Goal: Task Accomplishment & Management: Manage account settings

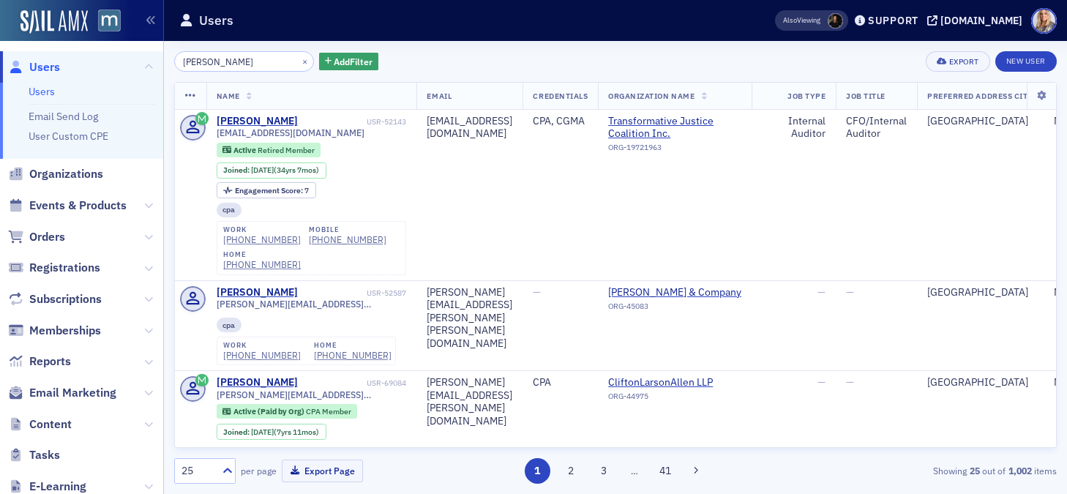
scroll to position [233, 4]
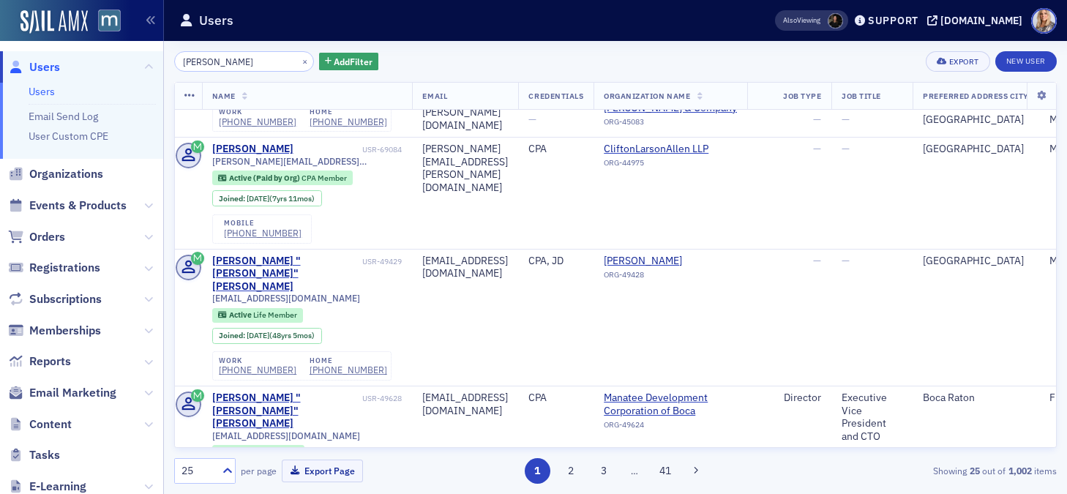
drag, startPoint x: 246, startPoint y: 65, endPoint x: 166, endPoint y: 60, distance: 79.9
click at [166, 60] on div "Michael Brown × Add Filter Export New User Name Email Credentials Organization …" at bounding box center [615, 267] width 903 height 453
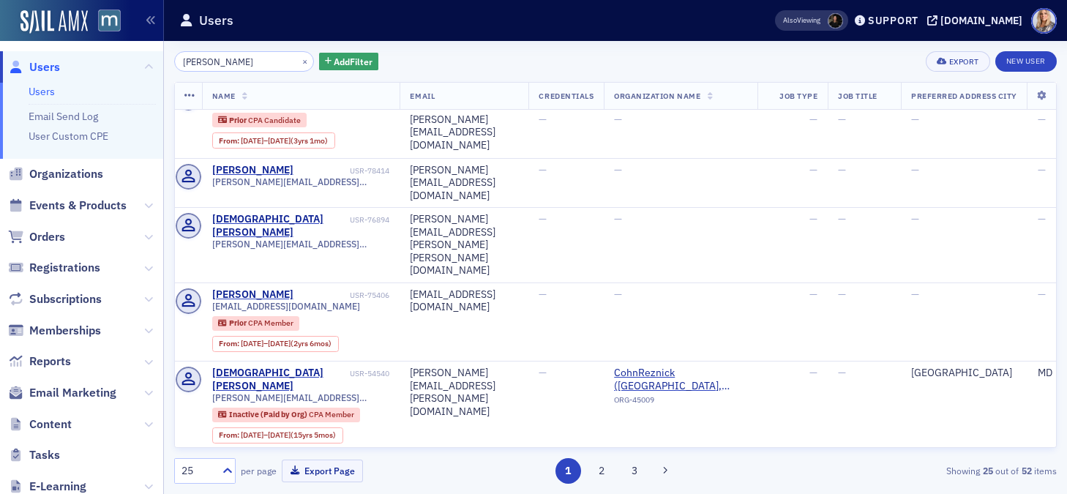
scroll to position [0, 4]
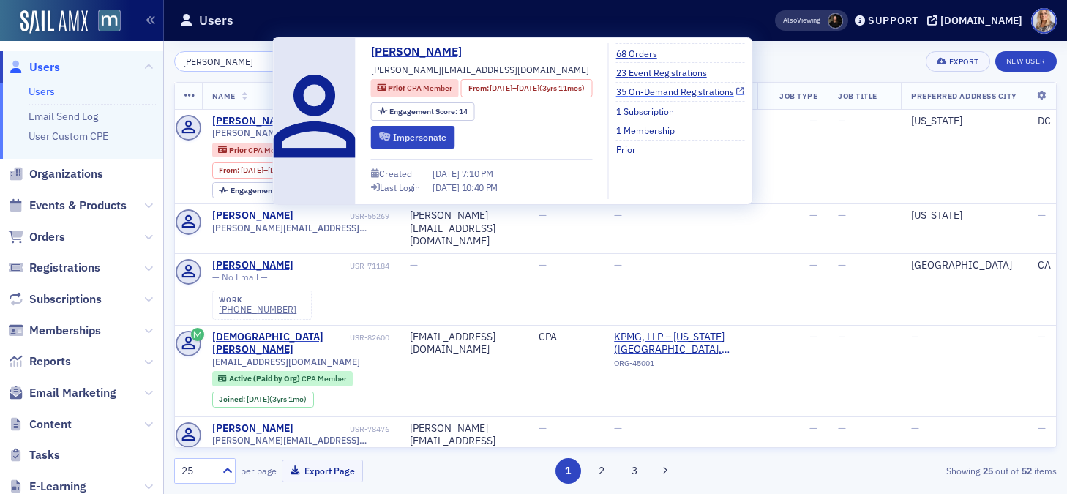
click at [673, 90] on link "35 On-Demand Registrations" at bounding box center [680, 91] width 129 height 13
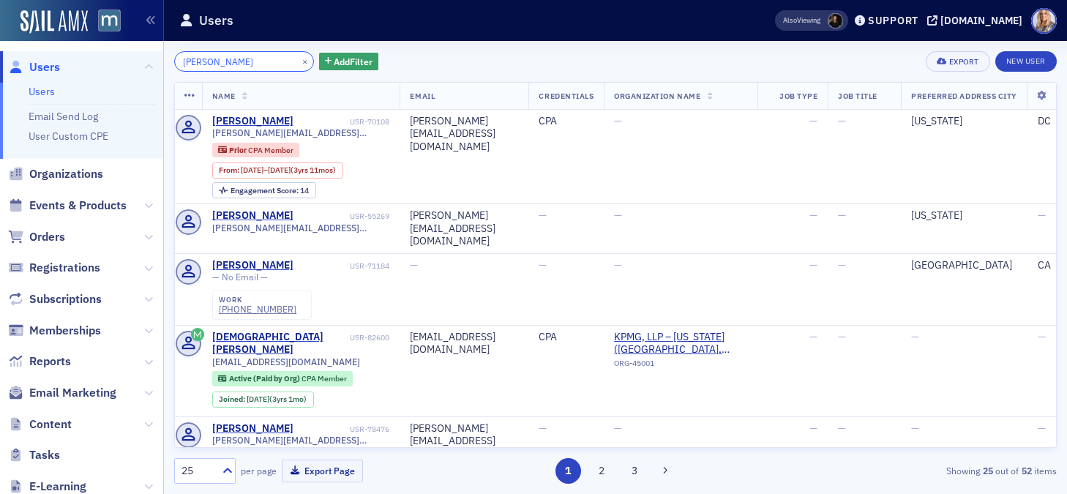
click at [258, 55] on input "[PERSON_NAME]" at bounding box center [244, 61] width 140 height 20
drag, startPoint x: 244, startPoint y: 61, endPoint x: 171, endPoint y: 59, distance: 73.2
click at [171, 59] on div "Kristen Fleet × Add Filter Export New User Name Email Credentials Organization …" at bounding box center [615, 267] width 903 height 453
paste input "Bria Davis"
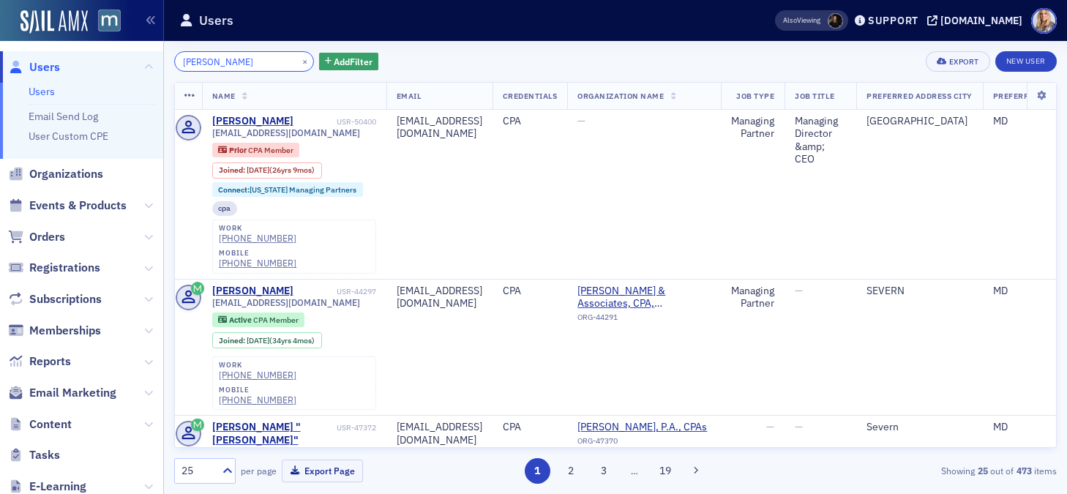
drag, startPoint x: 249, startPoint y: 66, endPoint x: 160, endPoint y: 64, distance: 89.3
click at [160, 64] on div "Users Users Email Send Log User Custom CPE Organizations Events & Products Orde…" at bounding box center [533, 247] width 1067 height 494
paste input "[PERSON_NAME]"
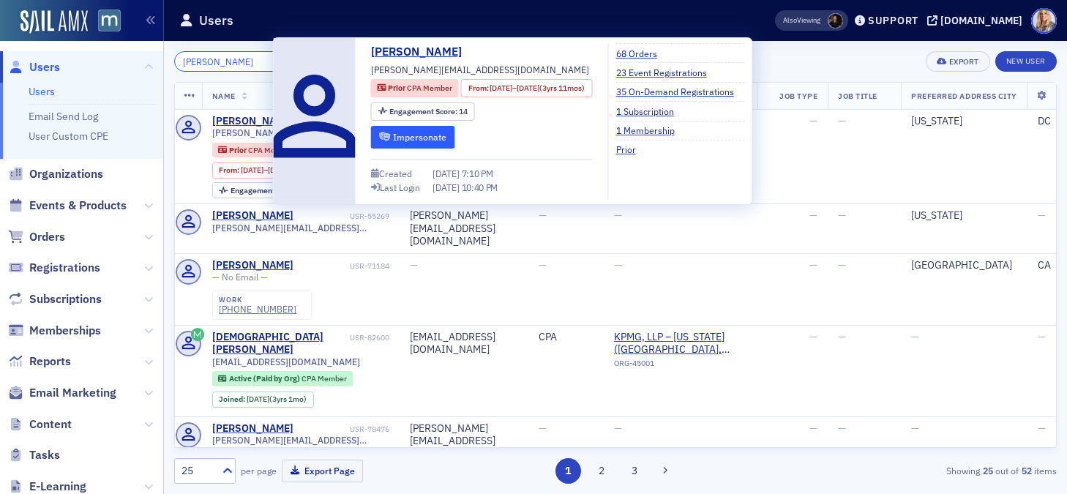
type input "Kristen Fleet"
click at [394, 137] on button "Impersonate" at bounding box center [413, 137] width 84 height 23
click at [663, 90] on link "35 On-Demand Registrations" at bounding box center [680, 91] width 129 height 13
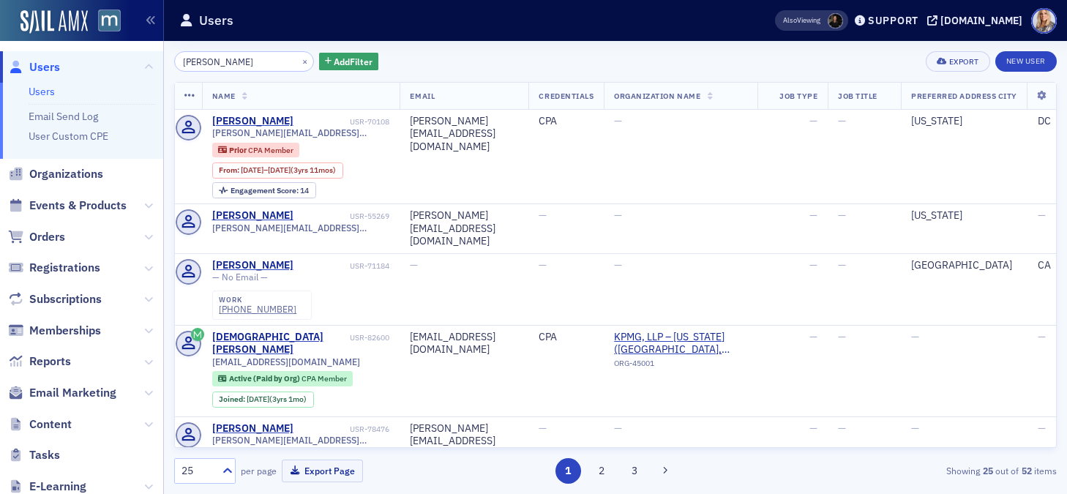
click at [153, 233] on span "Orders" at bounding box center [81, 236] width 163 height 31
click at [148, 236] on icon at bounding box center [148, 237] width 9 height 9
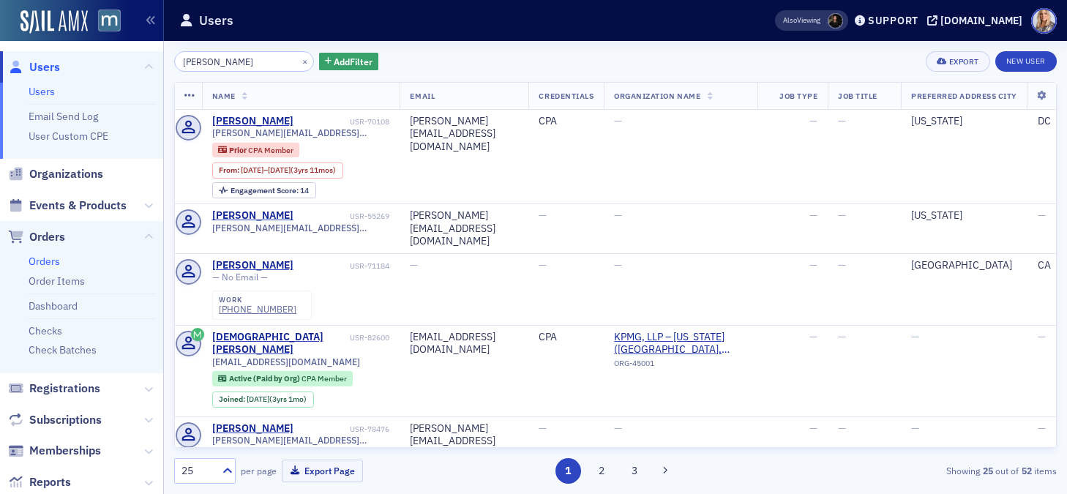
click at [38, 261] on link "Orders" at bounding box center [44, 261] width 31 height 13
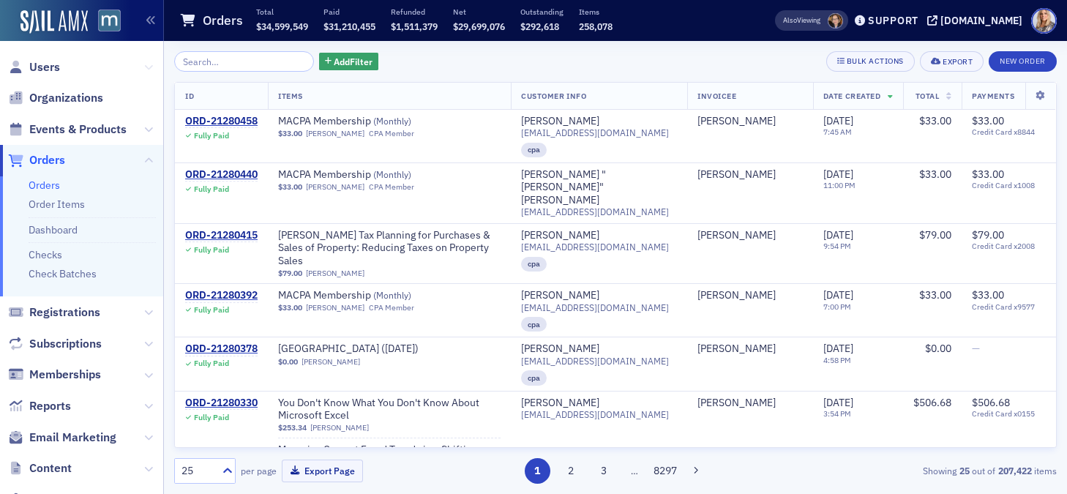
click at [147, 68] on icon at bounding box center [148, 67] width 9 height 9
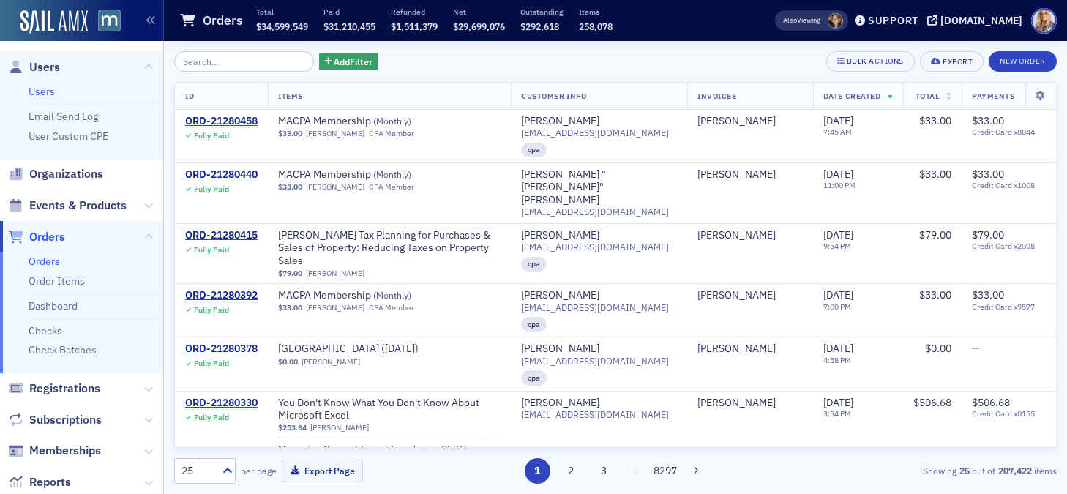
click at [47, 88] on link "Users" at bounding box center [42, 91] width 26 height 13
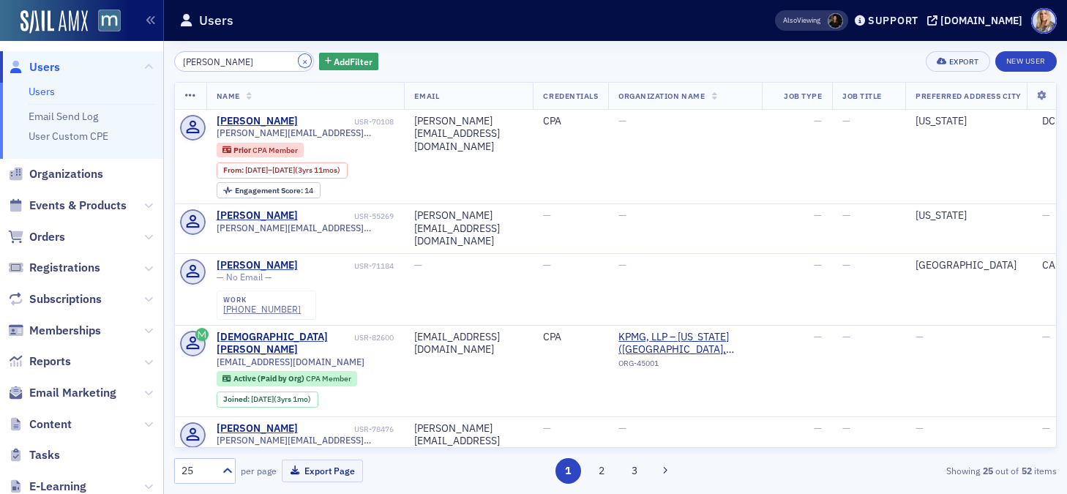
click at [299, 59] on button "×" at bounding box center [305, 60] width 13 height 13
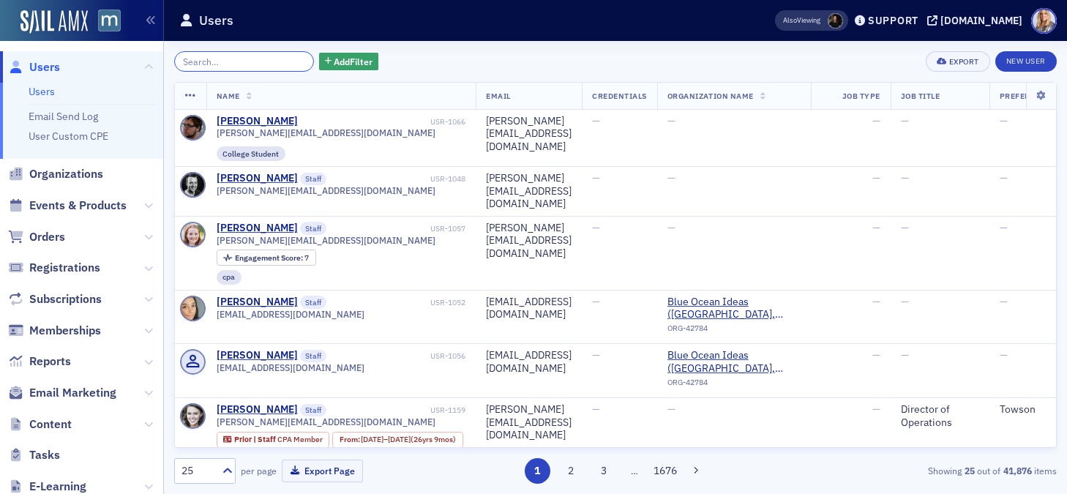
click at [250, 61] on input "search" at bounding box center [244, 61] width 140 height 20
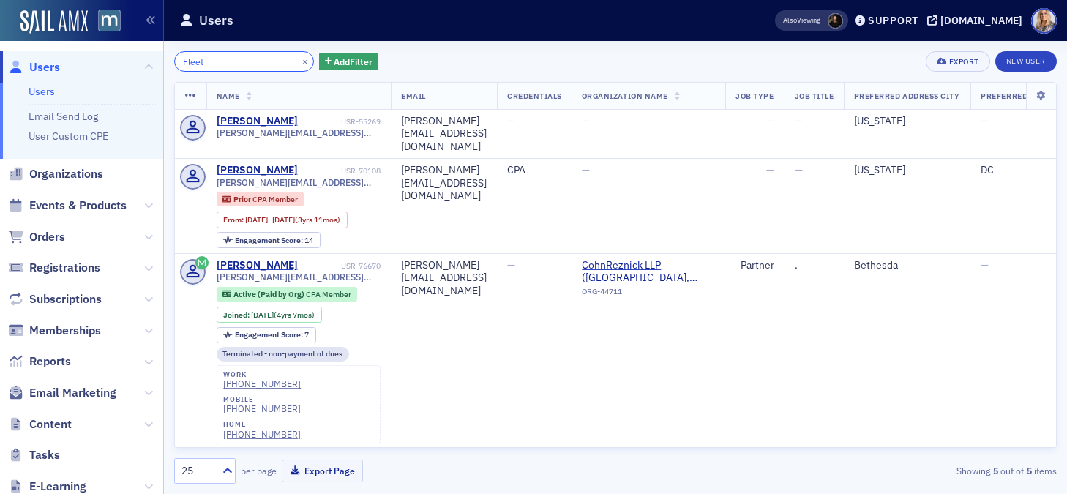
type input "Fleet"
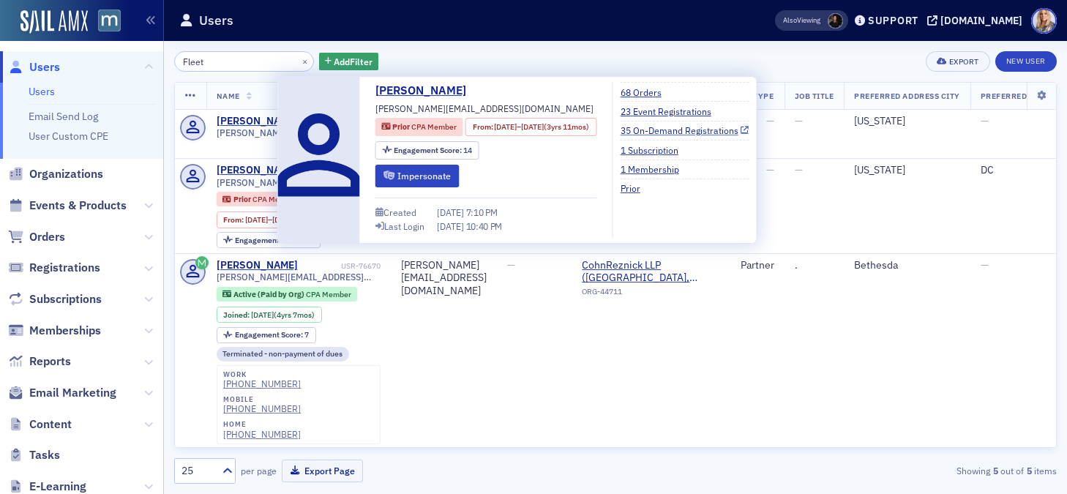
click at [673, 130] on link "35 On-Demand Registrations" at bounding box center [685, 130] width 129 height 13
click at [427, 173] on button "Impersonate" at bounding box center [417, 176] width 84 height 23
click at [680, 132] on link "35 On-Demand Registrations" at bounding box center [685, 130] width 129 height 13
click at [490, 199] on div "Created 1/7/2018 7:10 PM Last Login 8/20/2025 10:40 PM" at bounding box center [486, 218] width 222 height 40
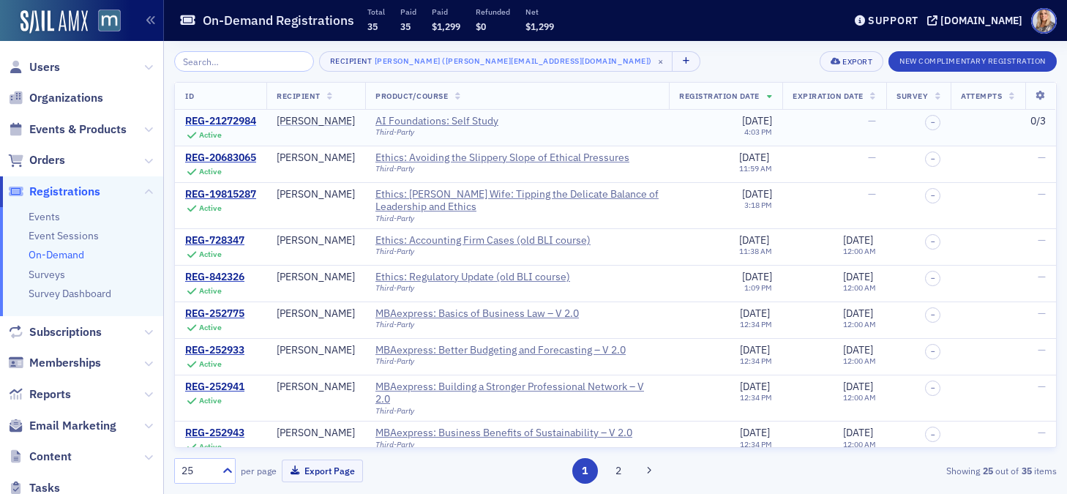
click at [201, 118] on div "REG-21272984" at bounding box center [220, 121] width 71 height 13
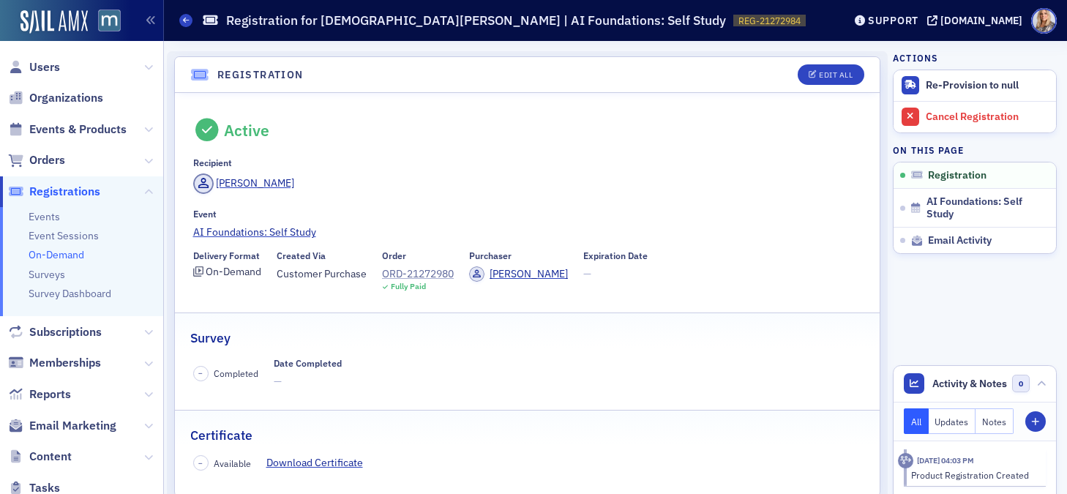
click at [424, 269] on div "ORD-21272980" at bounding box center [418, 273] width 72 height 15
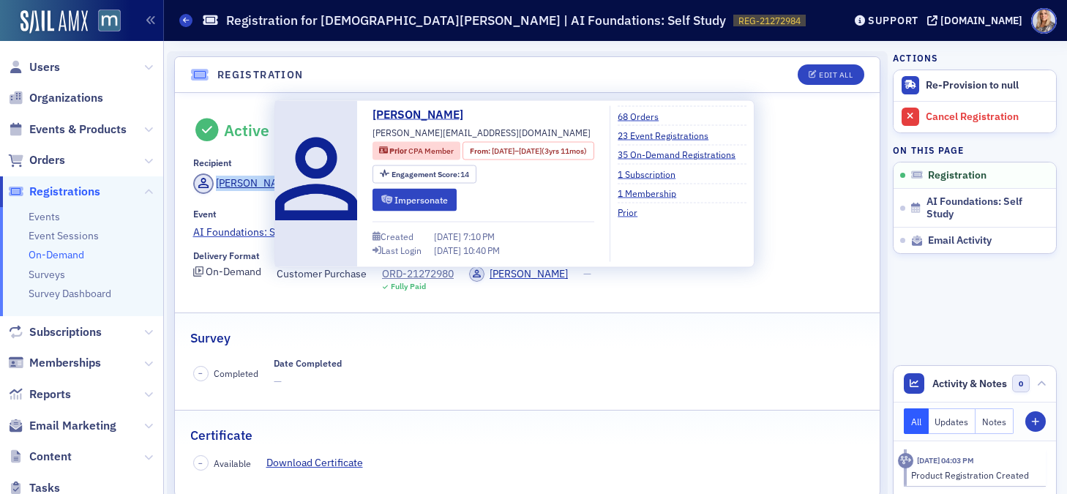
drag, startPoint x: 282, startPoint y: 187, endPoint x: 217, endPoint y: 187, distance: 65.1
click at [217, 187] on div "[PERSON_NAME]" at bounding box center [527, 185] width 669 height 25
copy div "[PERSON_NAME]"
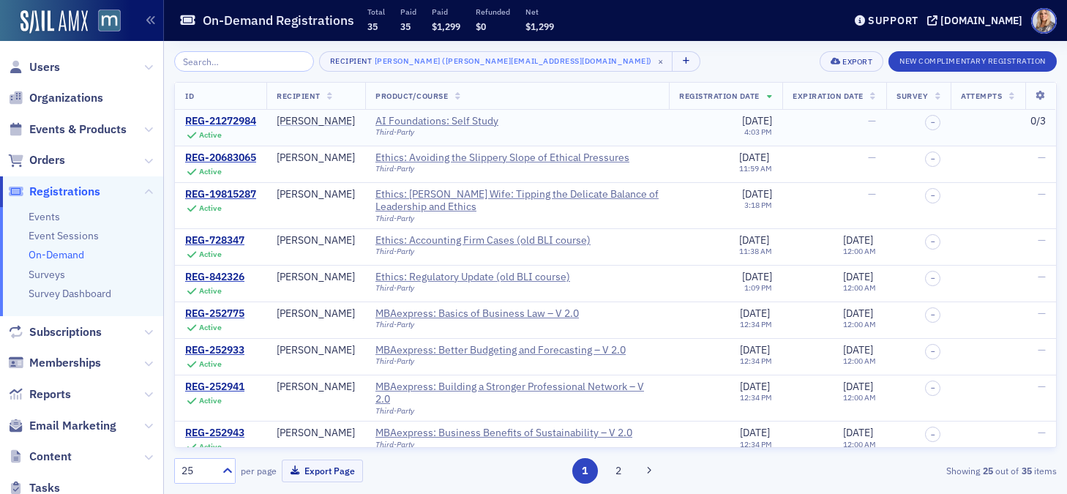
click at [206, 120] on div "REG-21272984" at bounding box center [220, 121] width 71 height 13
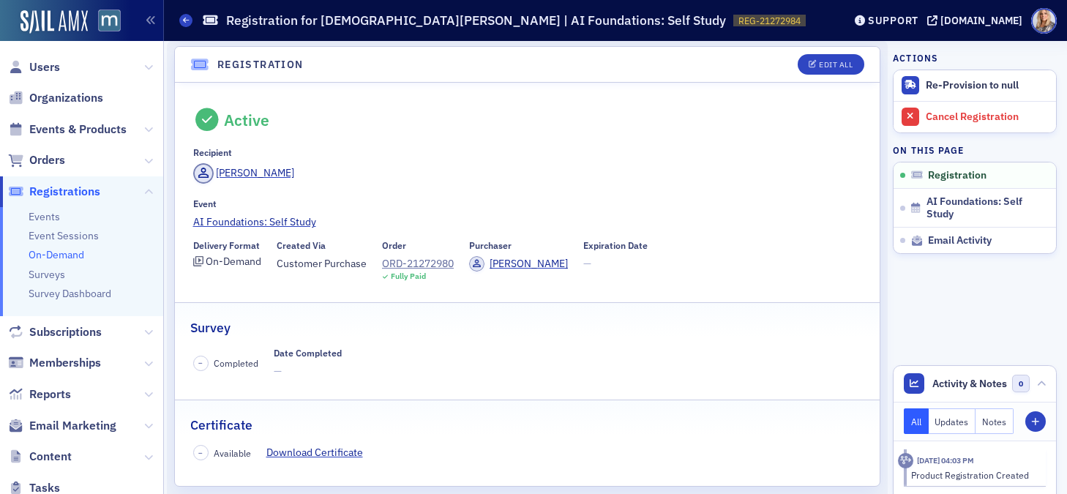
scroll to position [12, 0]
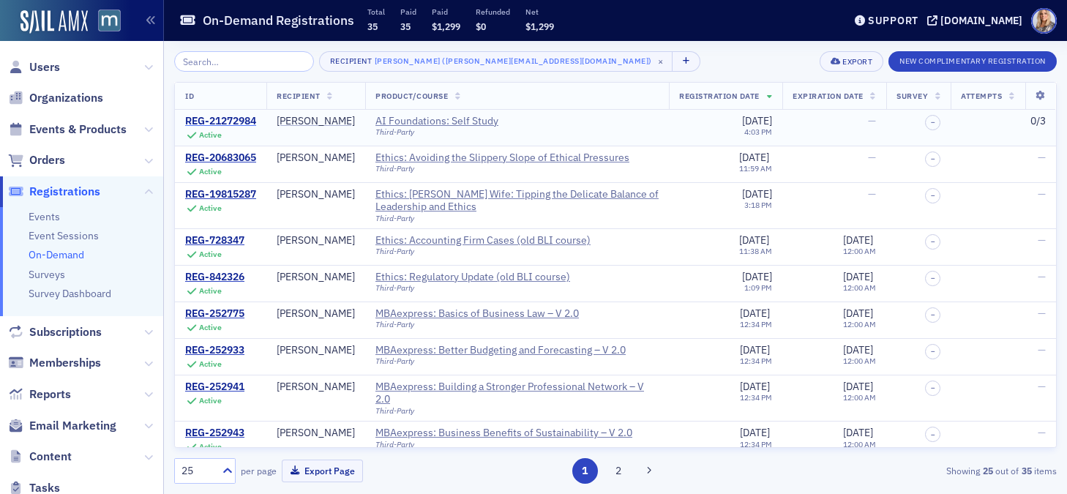
click at [225, 118] on div "REG-21272984" at bounding box center [220, 121] width 71 height 13
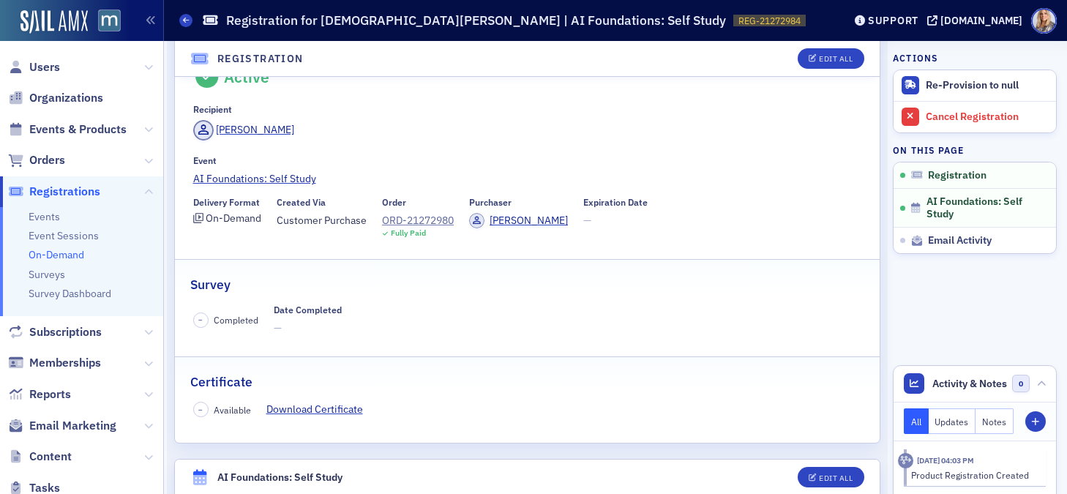
scroll to position [56, 0]
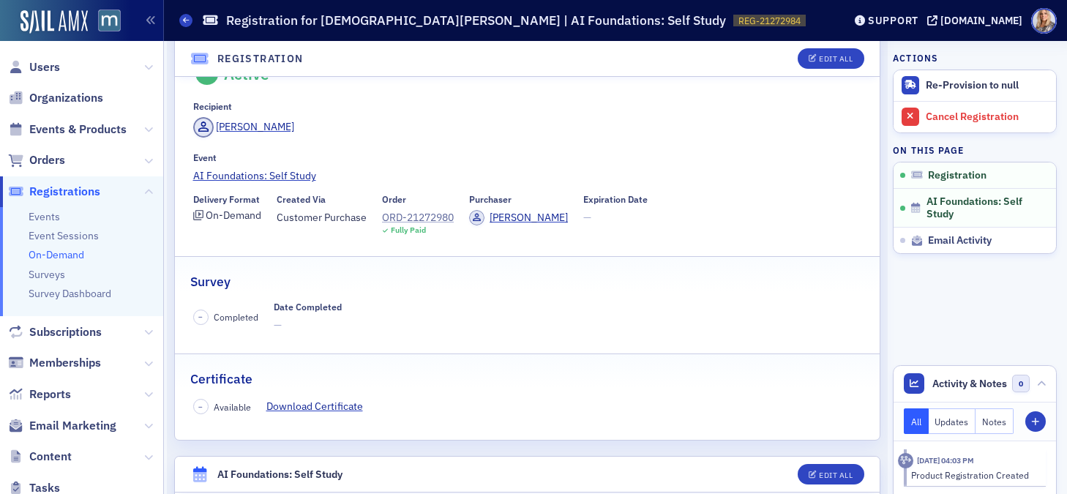
click at [419, 213] on div "ORD-21272980" at bounding box center [418, 217] width 72 height 15
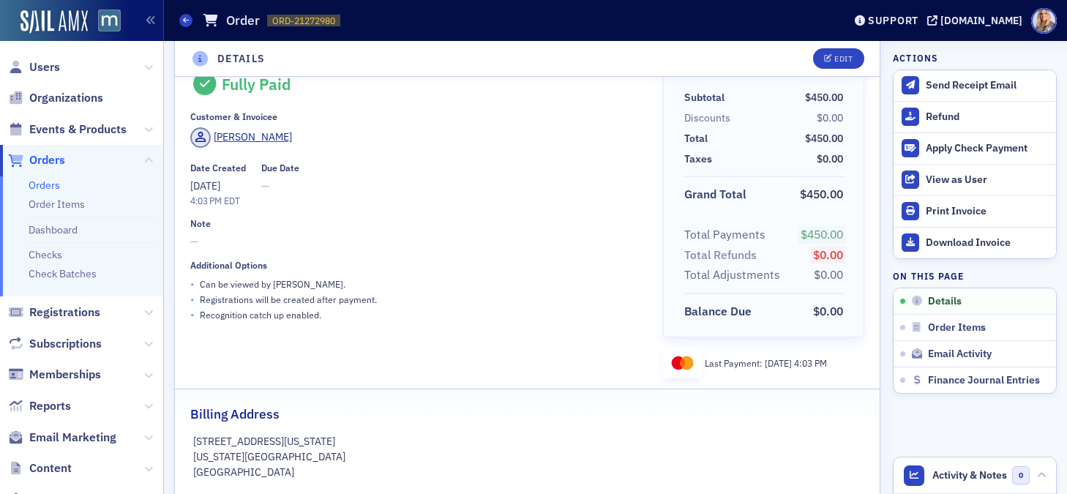
scroll to position [40, 0]
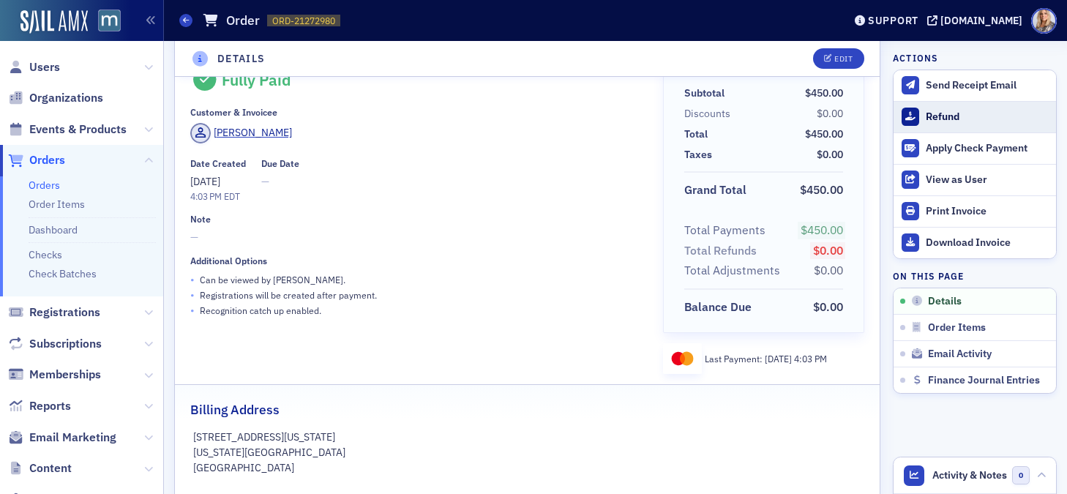
click at [937, 111] on div "Refund" at bounding box center [987, 117] width 123 height 13
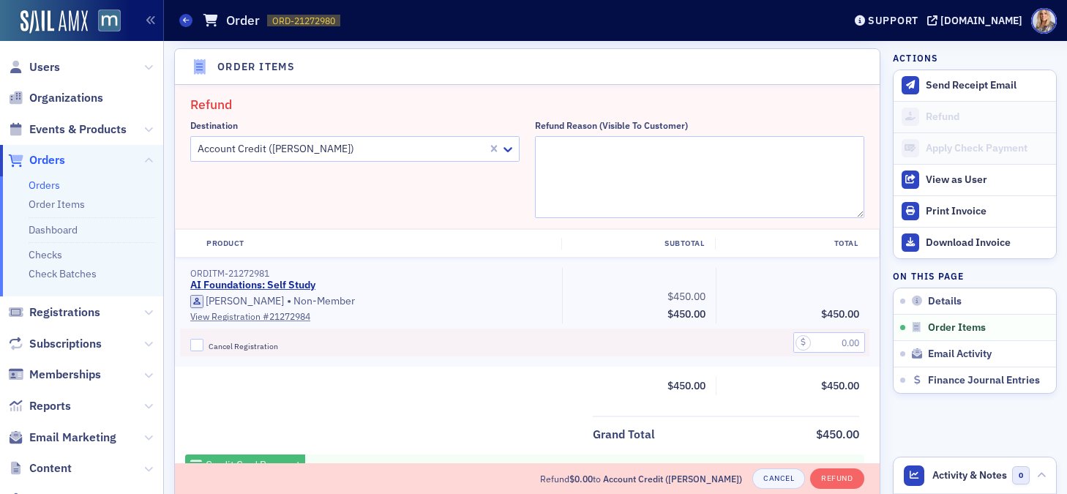
scroll to position [509, 0]
click at [46, 187] on link "Orders" at bounding box center [44, 185] width 31 height 13
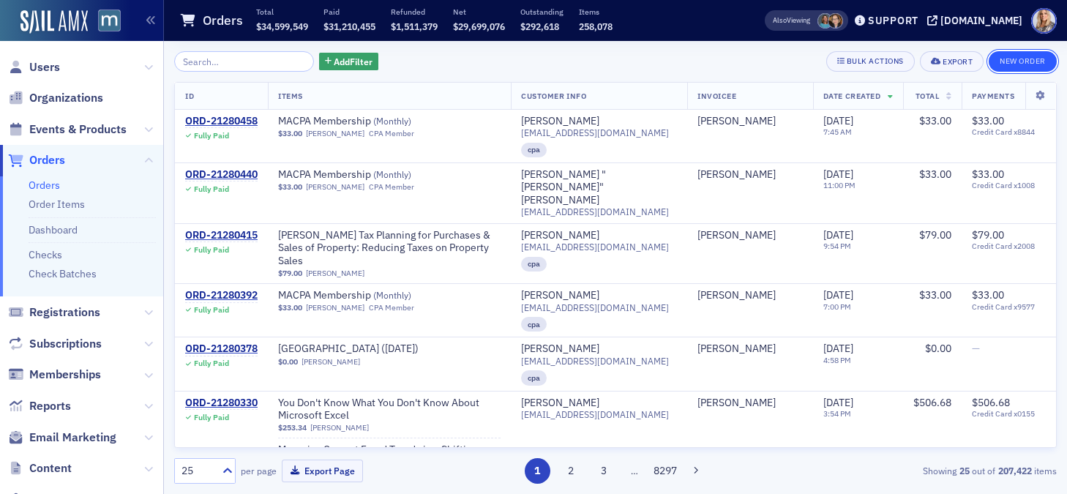
click at [1033, 64] on button "New Order" at bounding box center [1023, 61] width 68 height 20
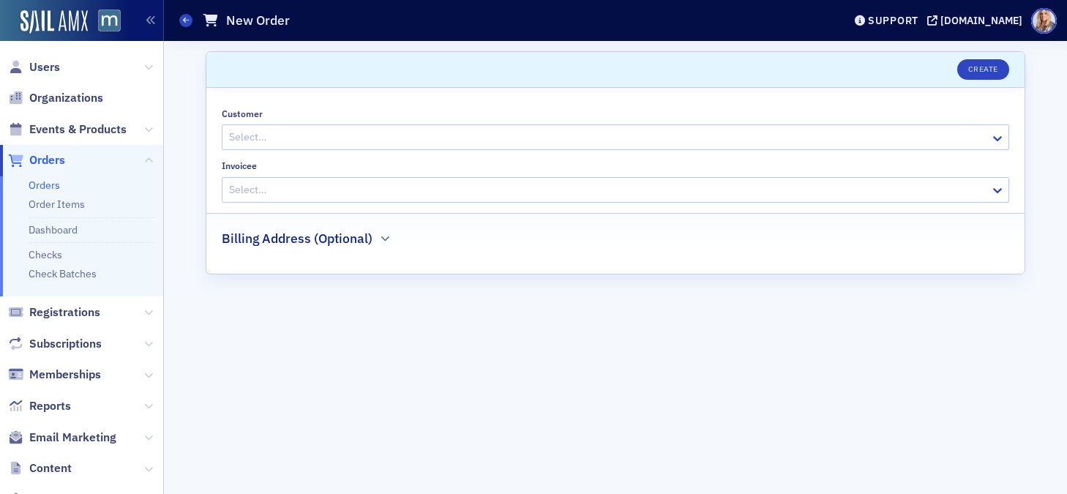
click at [256, 134] on div at bounding box center [608, 137] width 761 height 18
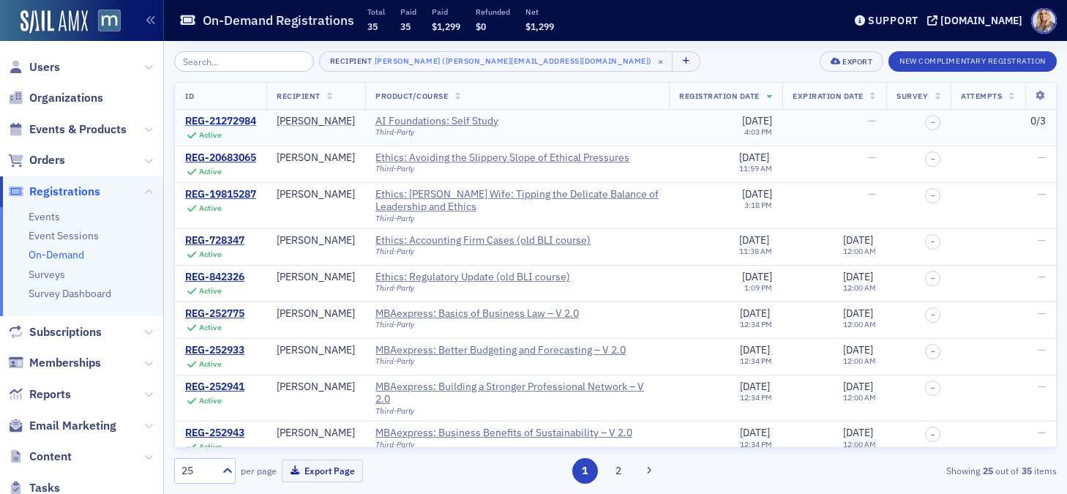
click at [230, 118] on div "REG-21272984" at bounding box center [220, 121] width 71 height 13
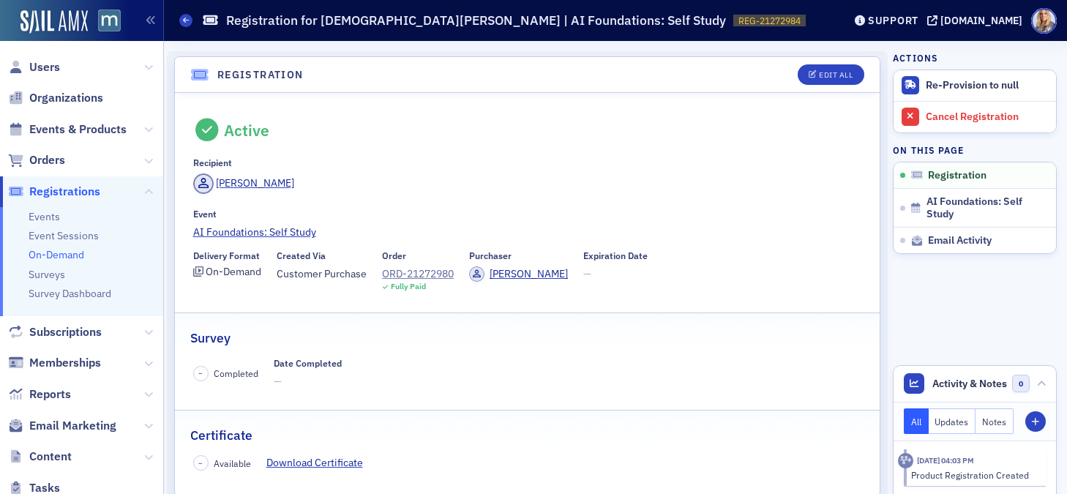
scroll to position [32, 0]
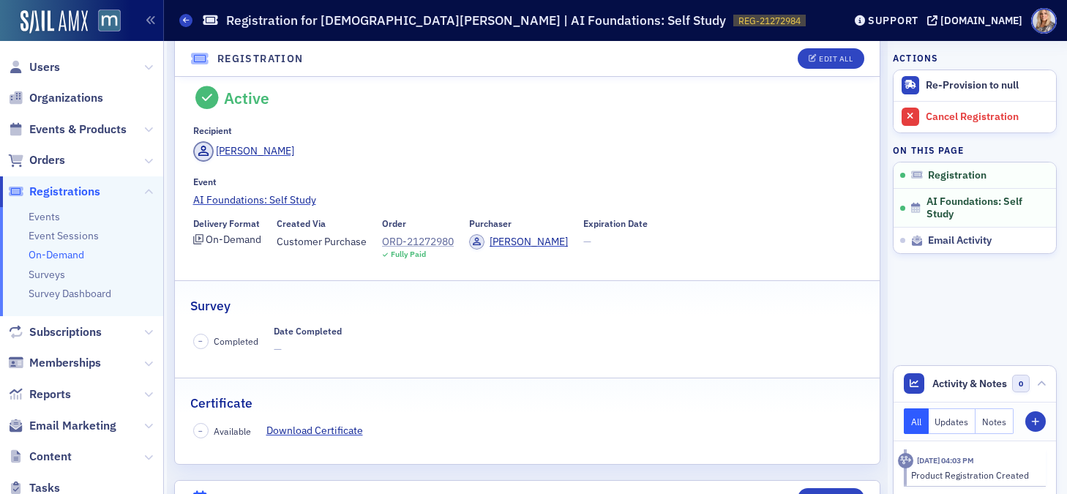
click at [444, 241] on div "ORD-21272980" at bounding box center [418, 241] width 72 height 15
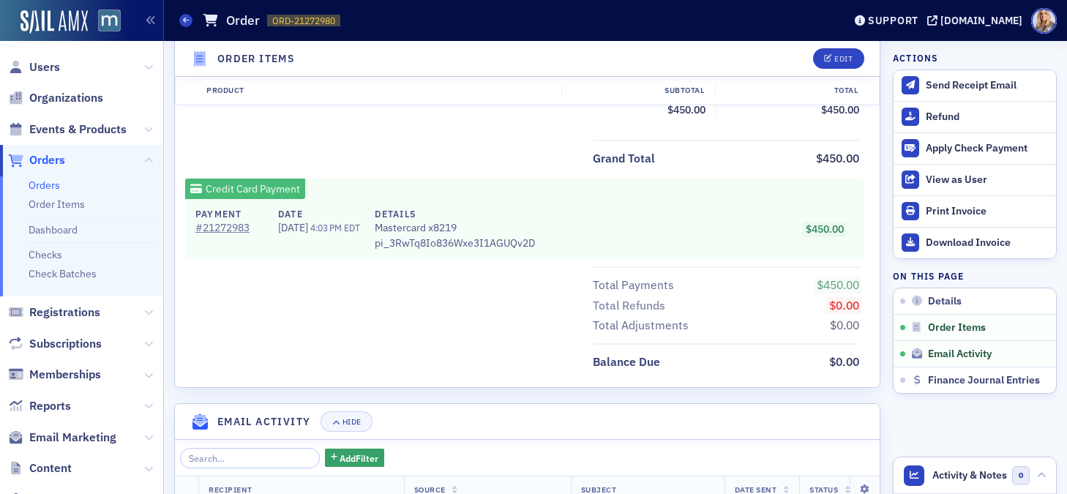
scroll to position [604, 0]
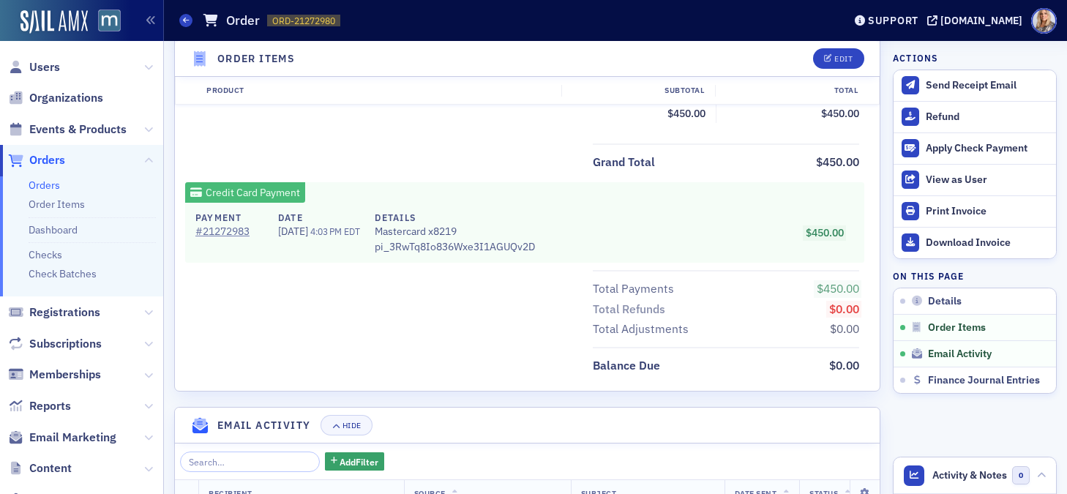
click at [520, 180] on div "Grand Total $450.00 Credit Card Payment Payment # 21272983 Date [DATE] 4:03 PM …" at bounding box center [527, 259] width 705 height 233
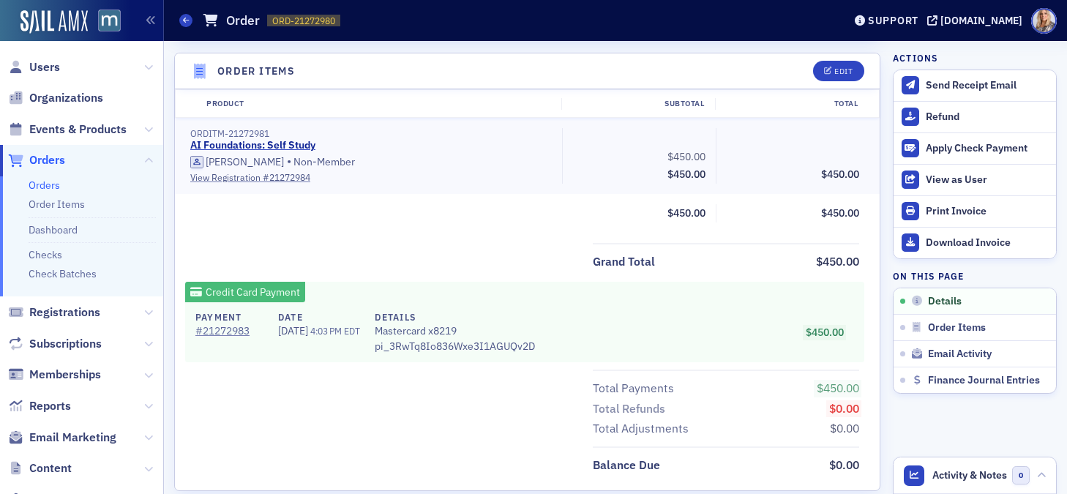
scroll to position [0, 0]
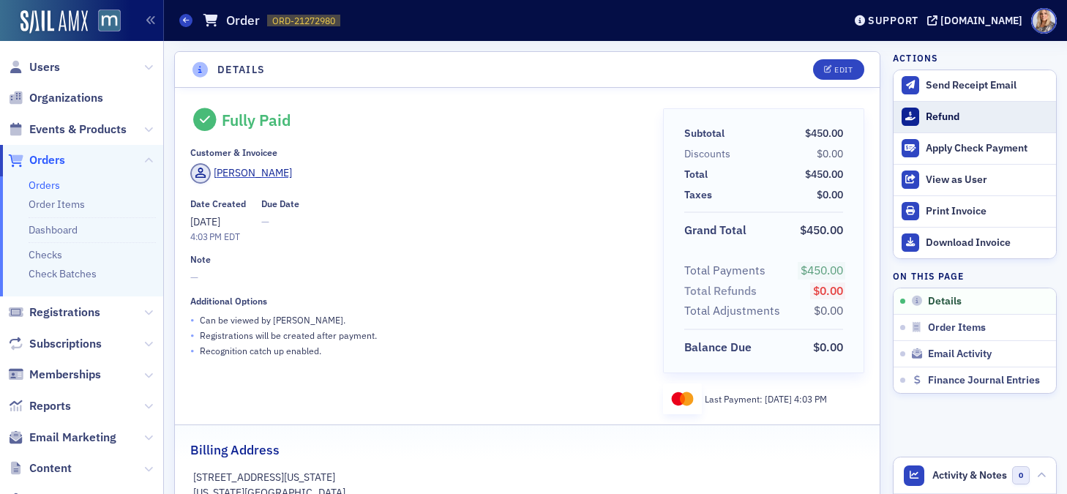
click at [955, 112] on div "Refund" at bounding box center [987, 117] width 123 height 13
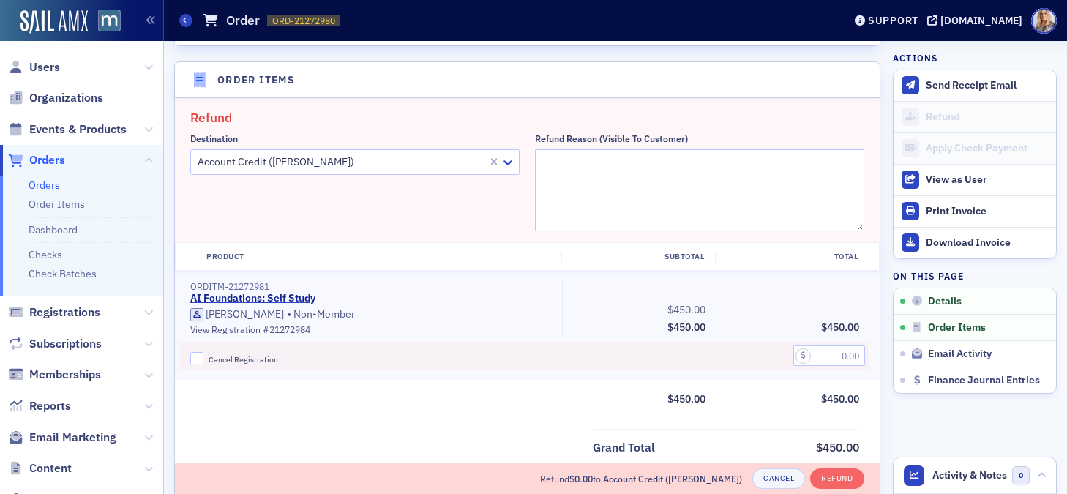
scroll to position [509, 0]
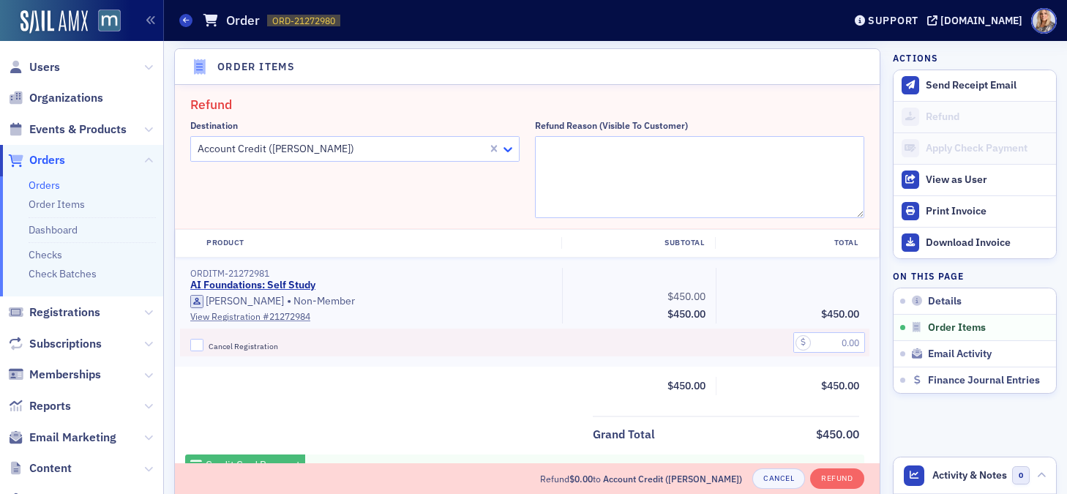
click at [511, 153] on icon at bounding box center [508, 149] width 15 height 15
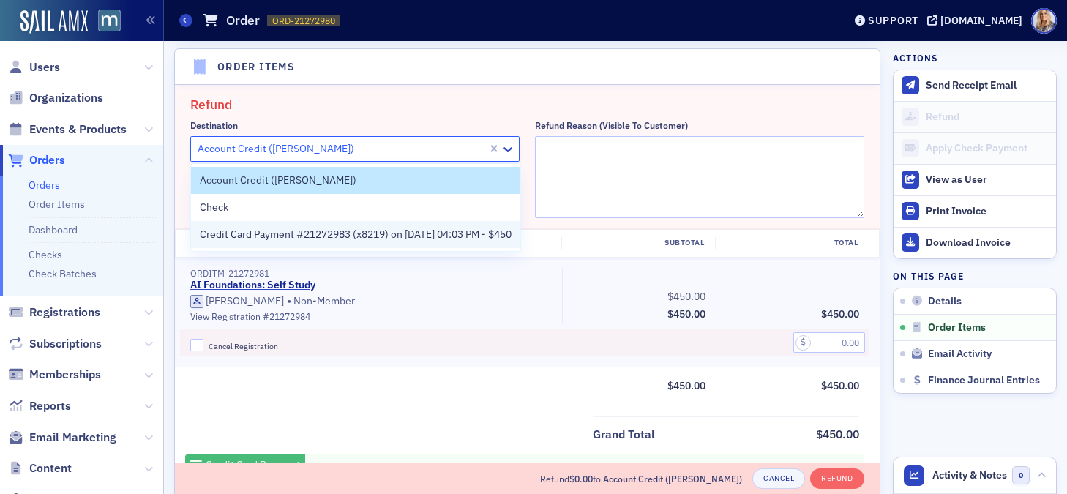
click at [433, 235] on span "Credit Card Payment #21272983 (x8219) on 8/15/2025 04:03 PM - $450" at bounding box center [356, 234] width 312 height 15
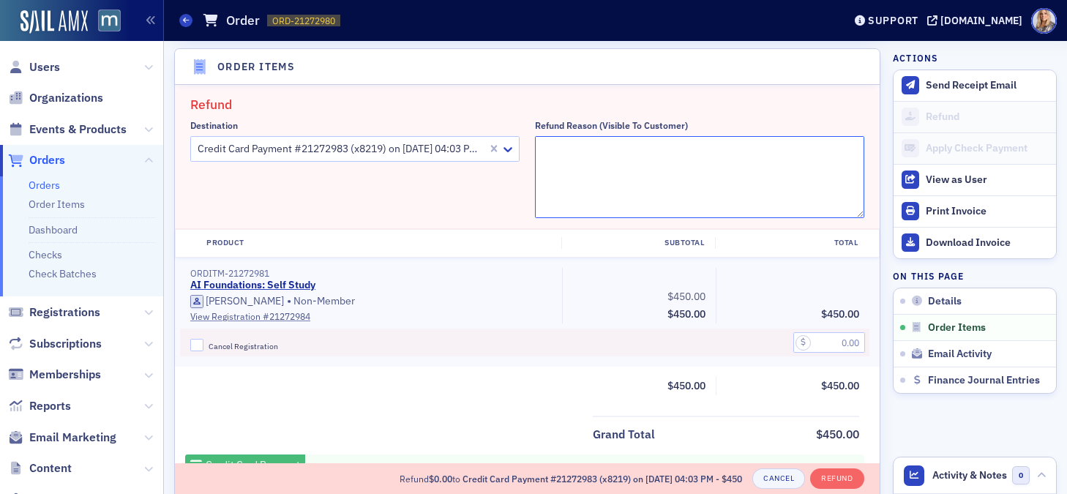
click at [579, 148] on textarea "Refund Reason (Visible to Customer)" at bounding box center [699, 177] width 329 height 82
type textarea "W"
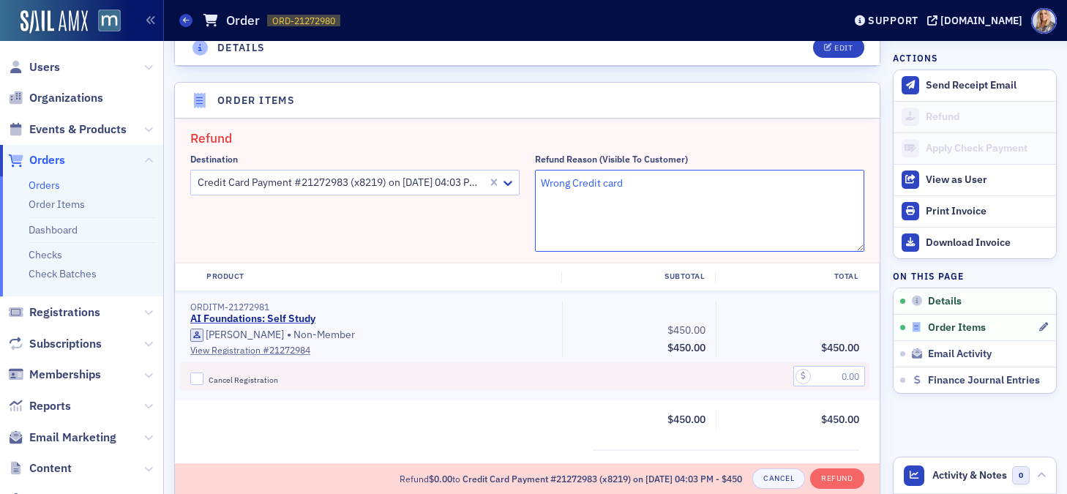
scroll to position [479, 0]
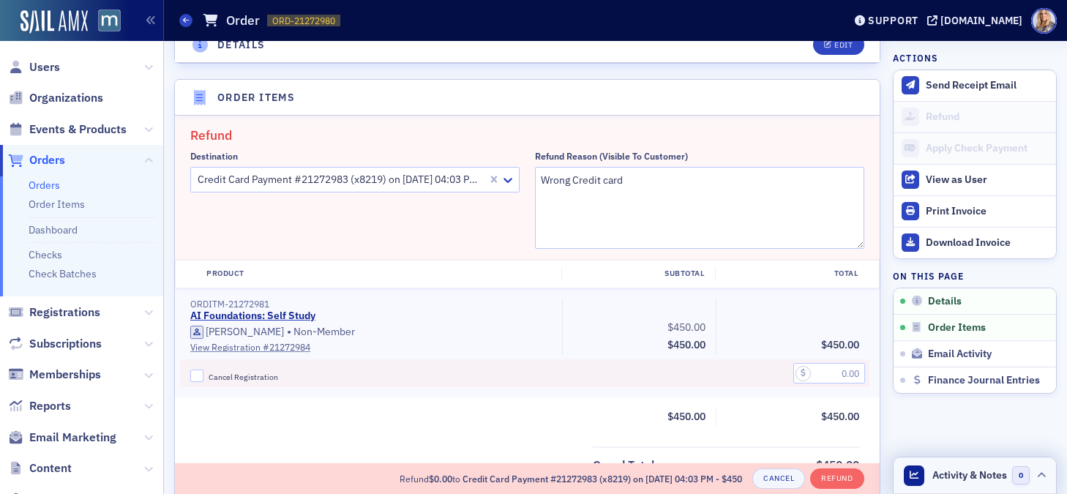
click at [996, 479] on span "Activity & Notes" at bounding box center [969, 475] width 75 height 15
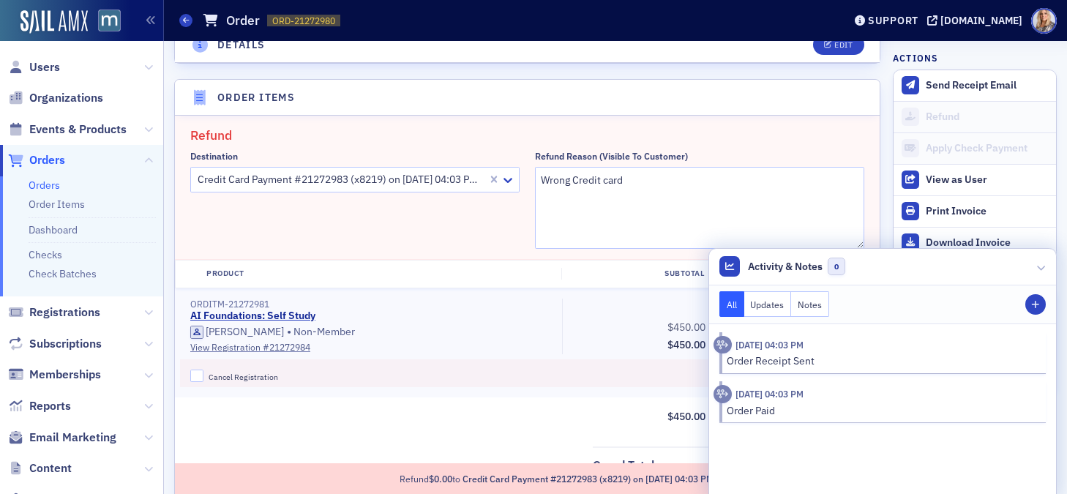
click at [719, 143] on h2 "Refund" at bounding box center [527, 135] width 674 height 19
click at [692, 151] on div "Refund Reason (Visible to Customer)" at bounding box center [699, 156] width 329 height 11
click at [572, 180] on textarea "Wrong Credit card" at bounding box center [699, 208] width 329 height 82
drag, startPoint x: 658, startPoint y: 186, endPoint x: 507, endPoint y: 185, distance: 150.8
click at [506, 185] on div "Destination Credit Card Payment #21272983 (x8219) on 8/15/2025 04:03 PM - $450 …" at bounding box center [527, 200] width 674 height 98
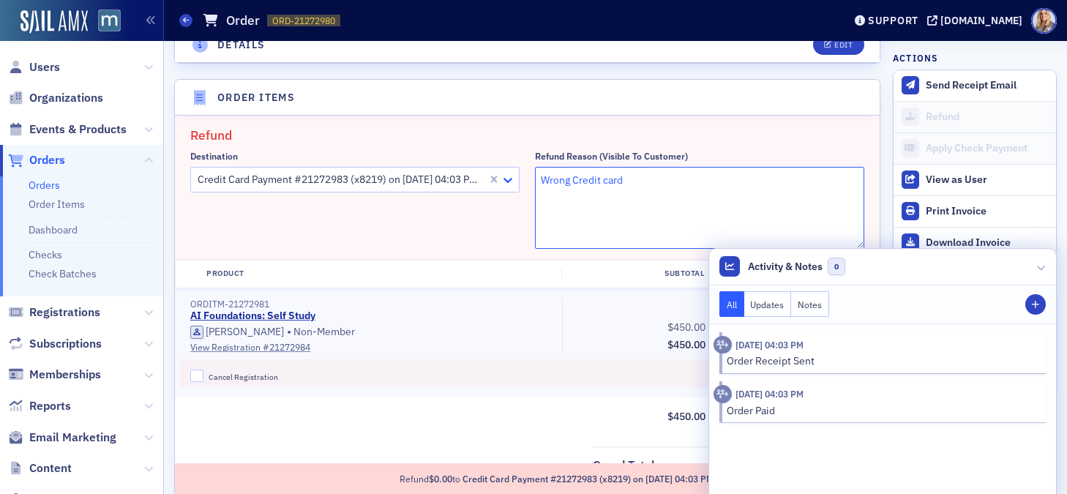
paste textarea "Processed refund and will connect with HR to update the correct card on file."
type textarea "Processed refund and will connect with HR to update the correct card on file."
click at [485, 200] on div "Destination Credit Card Payment #21272983 (x8219) on 8/15/2025 04:03 PM - $450" at bounding box center [354, 200] width 329 height 98
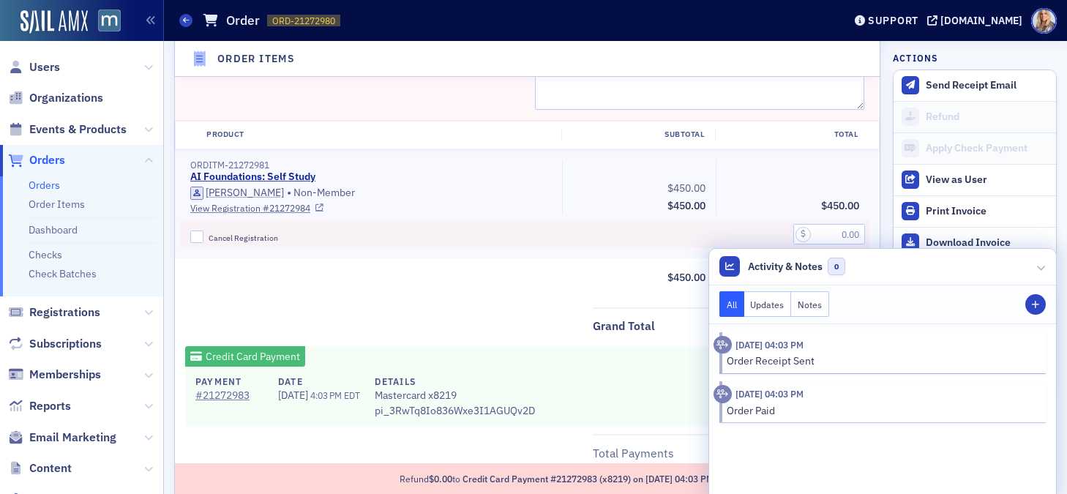
scroll to position [619, 0]
click at [542, 211] on link "View Registration # 21272984" at bounding box center [371, 206] width 362 height 13
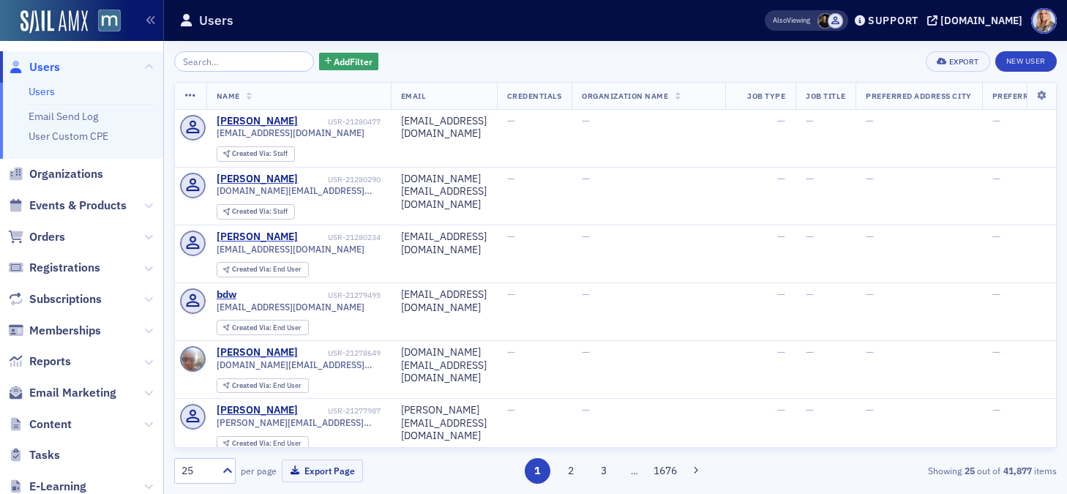
click at [211, 67] on input "search" at bounding box center [244, 61] width 140 height 20
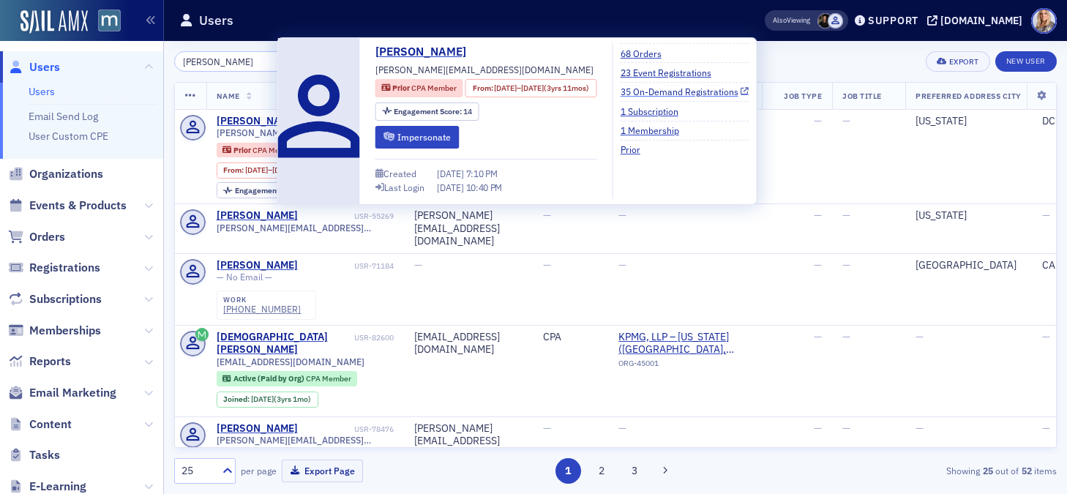
type input "Kristen Fleet"
click at [674, 92] on link "35 On-Demand Registrations" at bounding box center [685, 91] width 129 height 13
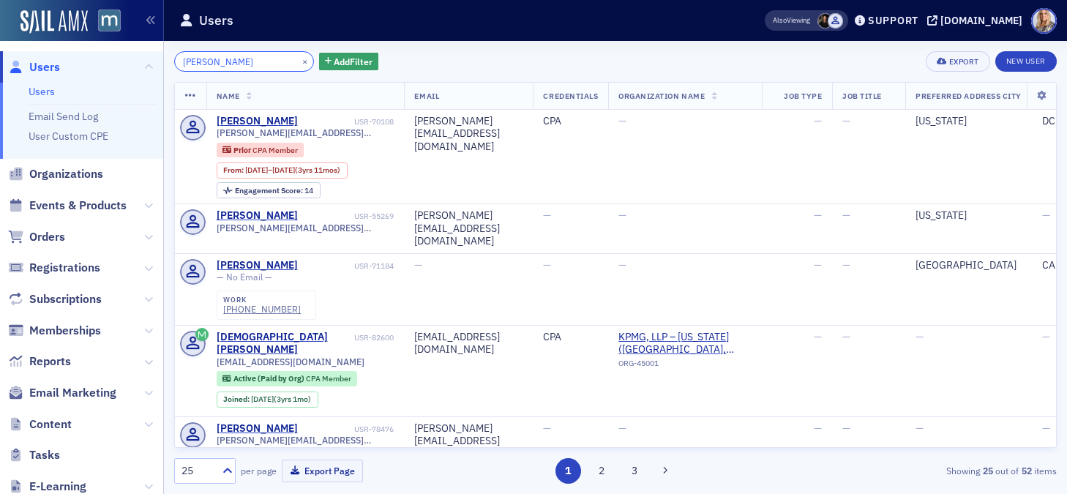
drag, startPoint x: 239, startPoint y: 61, endPoint x: 181, endPoint y: 57, distance: 58.0
click at [181, 58] on input "Kristen Fleet" at bounding box center [244, 61] width 140 height 20
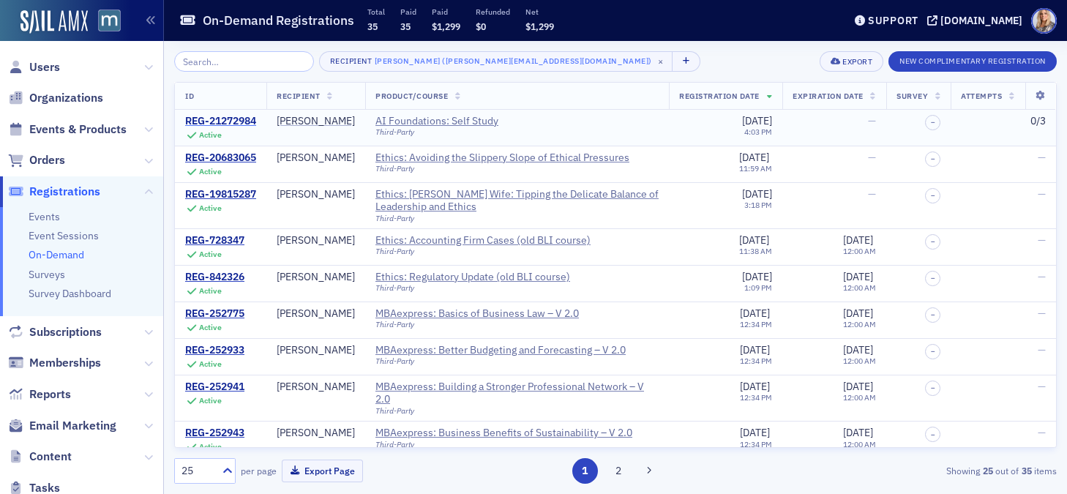
click at [249, 120] on div "REG-21272984" at bounding box center [220, 121] width 71 height 13
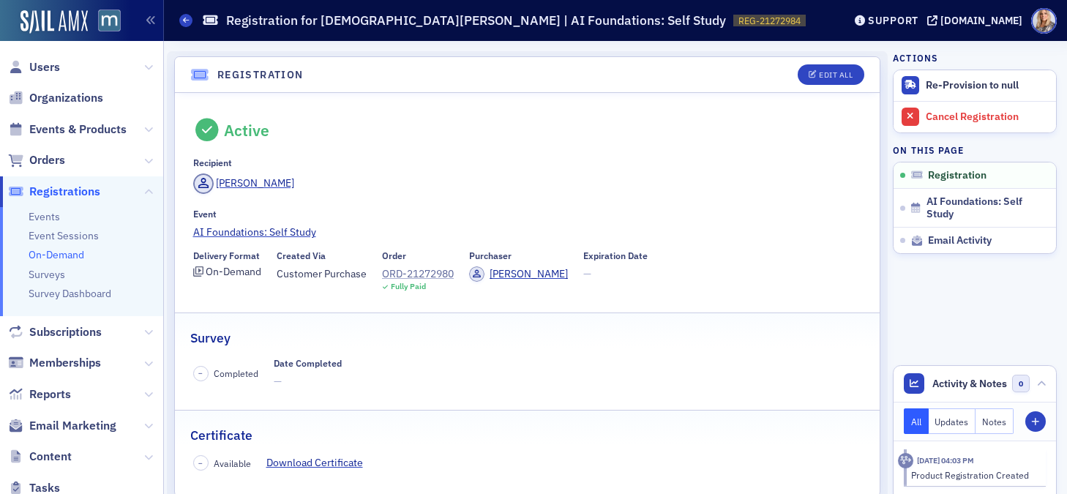
click at [443, 272] on div "ORD-21272980" at bounding box center [418, 273] width 72 height 15
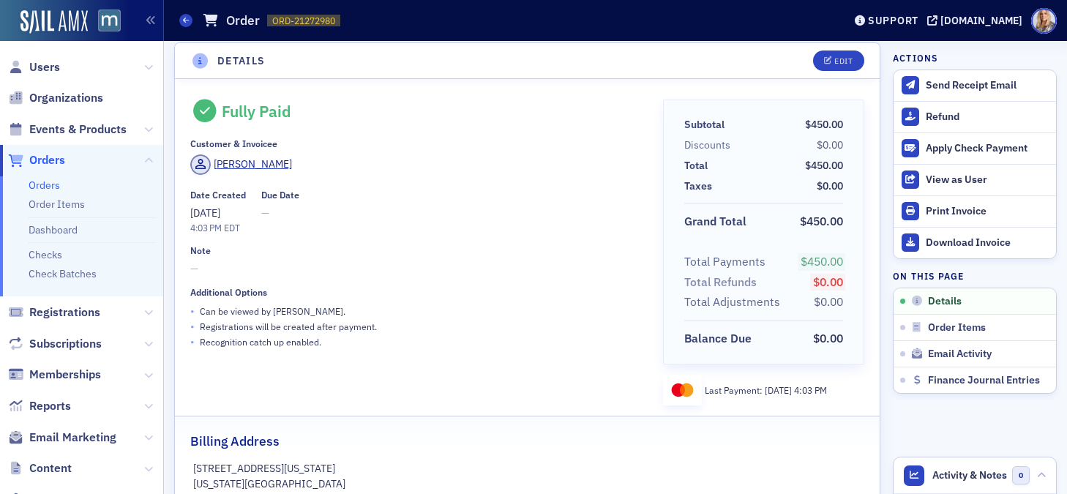
scroll to position [10, 0]
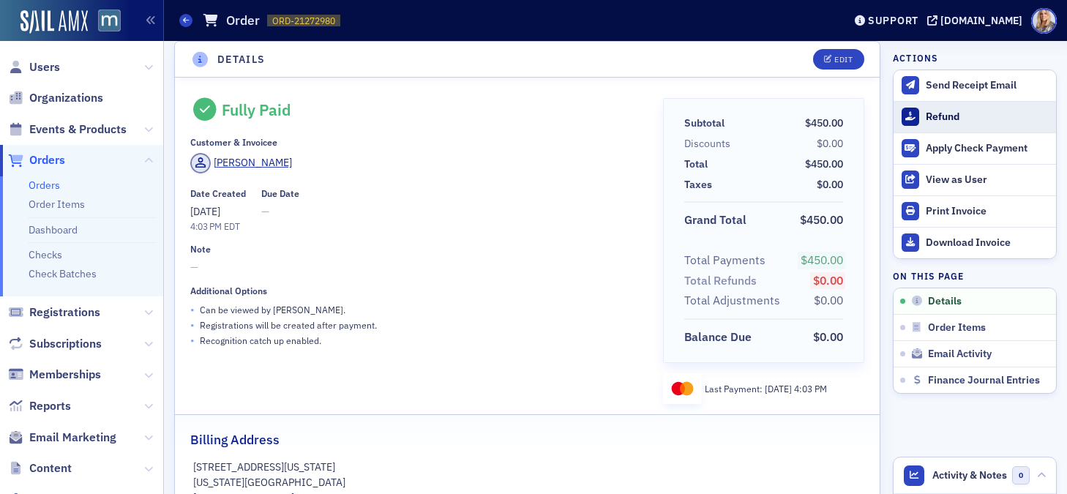
click at [954, 114] on div "Refund" at bounding box center [987, 117] width 123 height 13
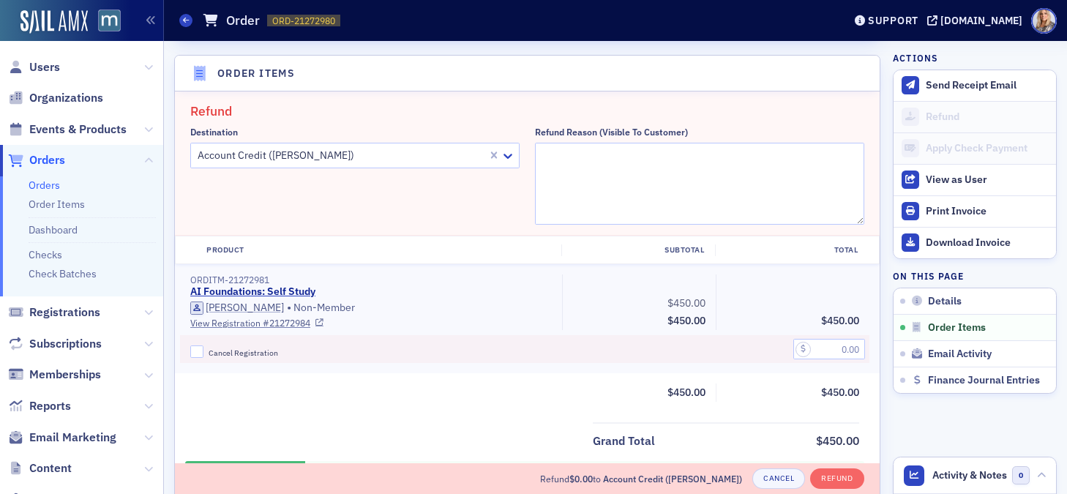
scroll to position [509, 0]
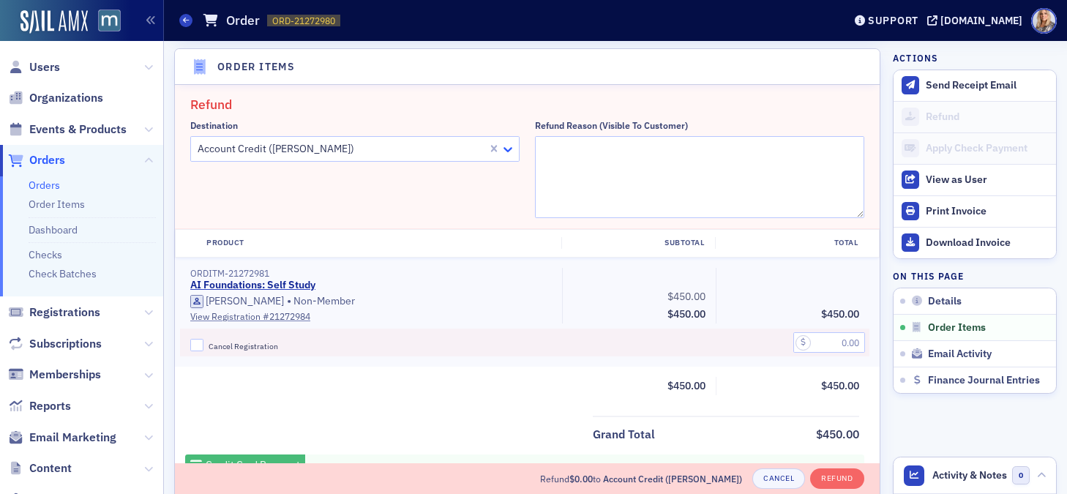
click at [506, 152] on icon at bounding box center [508, 149] width 15 height 15
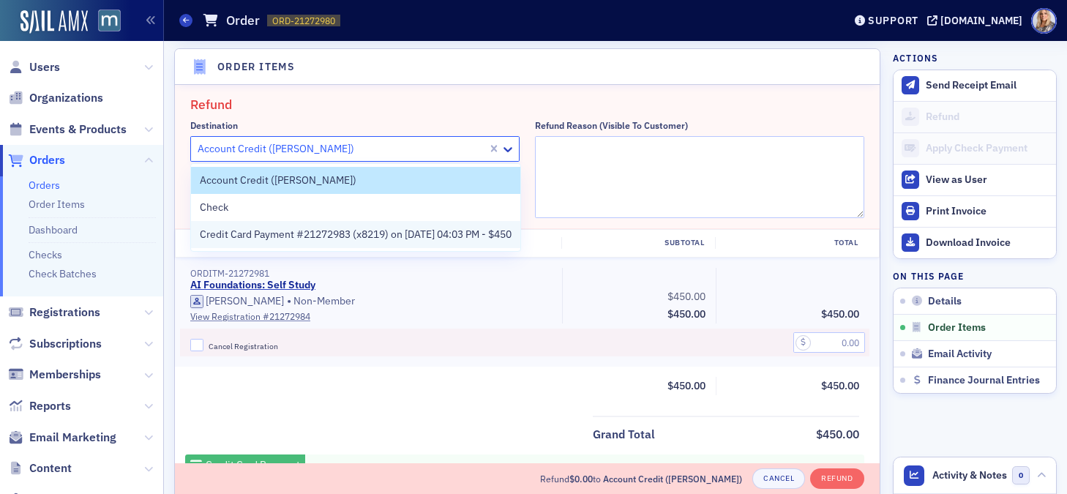
click at [432, 234] on span "Credit Card Payment #21272983 (x8219) on [DATE] 04:03 PM - $450" at bounding box center [356, 234] width 312 height 15
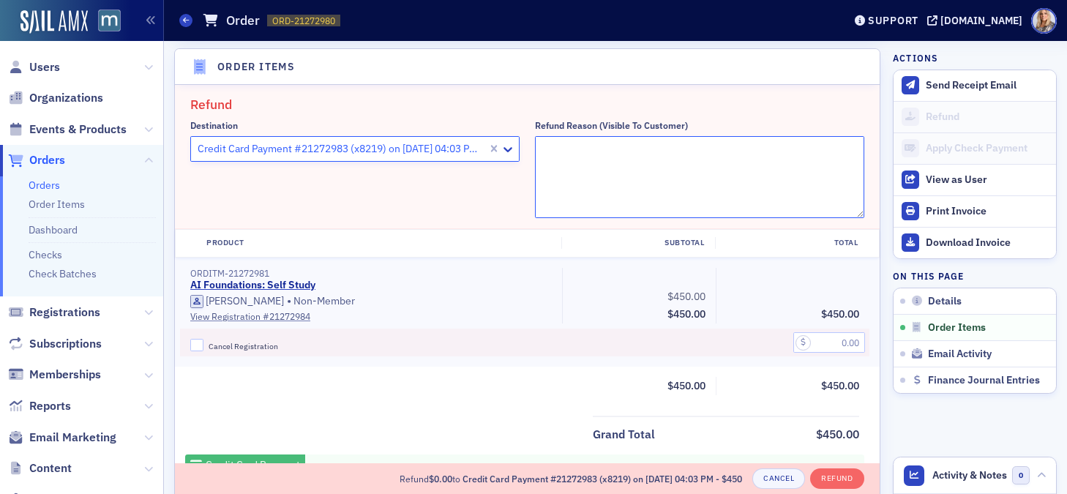
click at [593, 153] on textarea "Refund Reason (Visible to Customer)" at bounding box center [699, 177] width 329 height 82
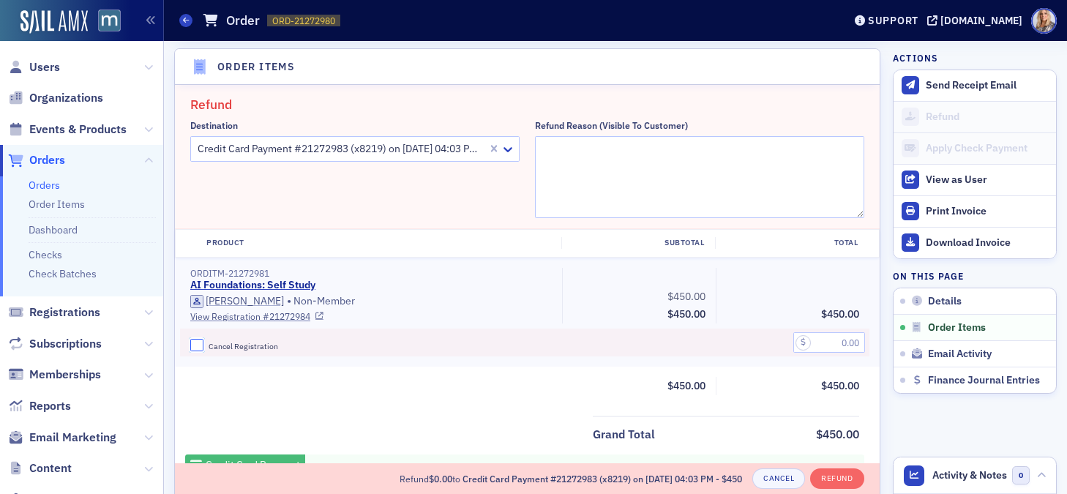
click at [194, 342] on input "Cancel Registration" at bounding box center [196, 345] width 13 height 13
checkbox input "true"
click at [836, 340] on input "text" at bounding box center [829, 342] width 72 height 20
type input "450.00"
click at [787, 359] on div "ORDITM-21272981 AI Foundations: Self Study [PERSON_NAME] • Non-Member View Regi…" at bounding box center [527, 313] width 705 height 110
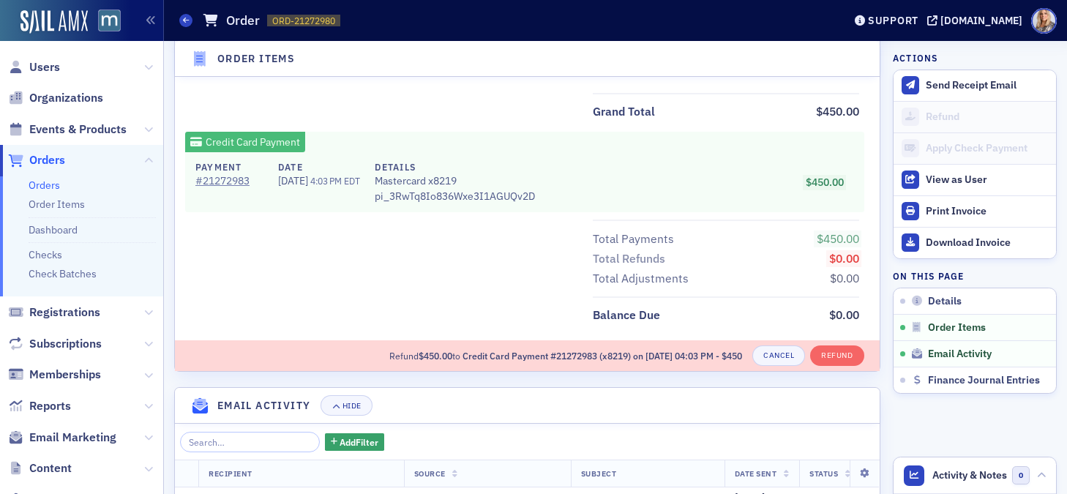
scroll to position [837, 0]
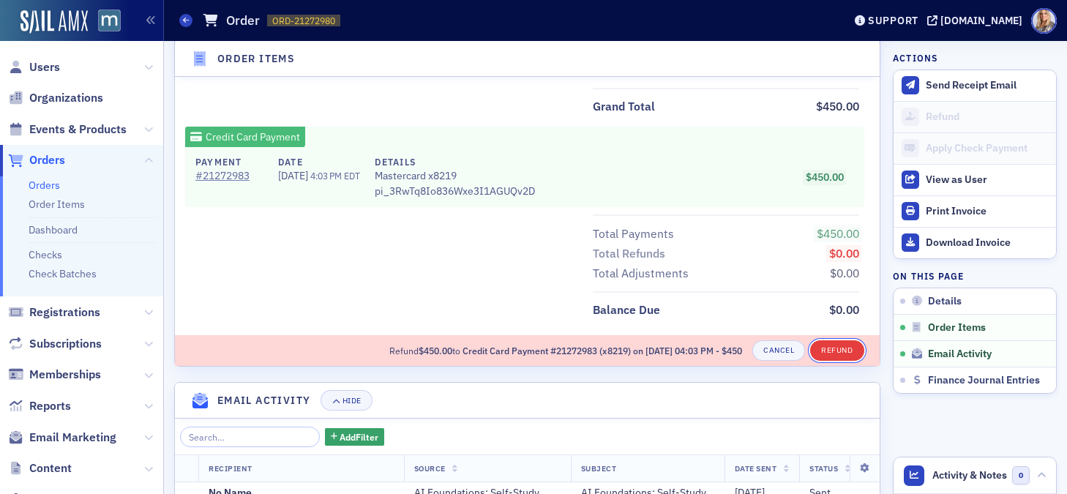
click at [822, 353] on button "Refund" at bounding box center [836, 350] width 53 height 20
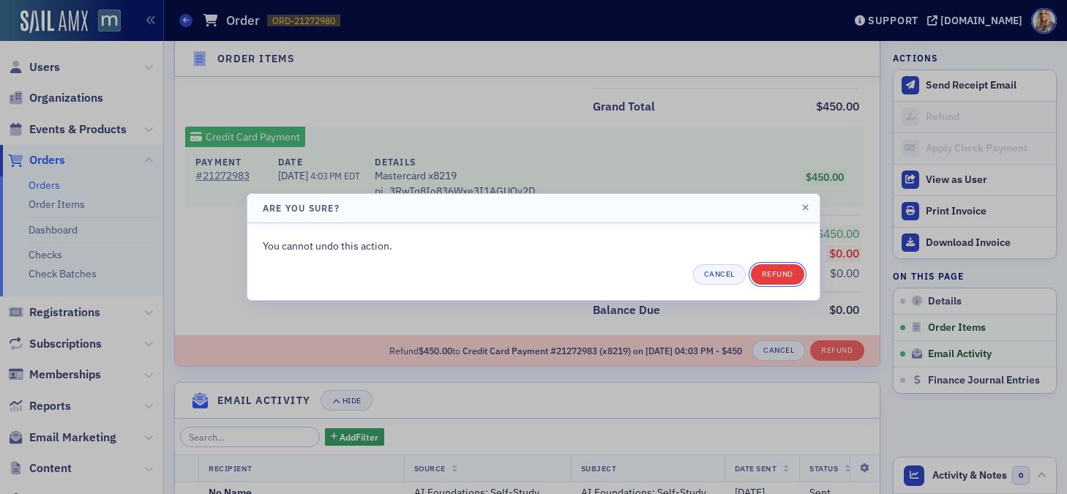
click at [774, 265] on button "Refund" at bounding box center [777, 274] width 53 height 20
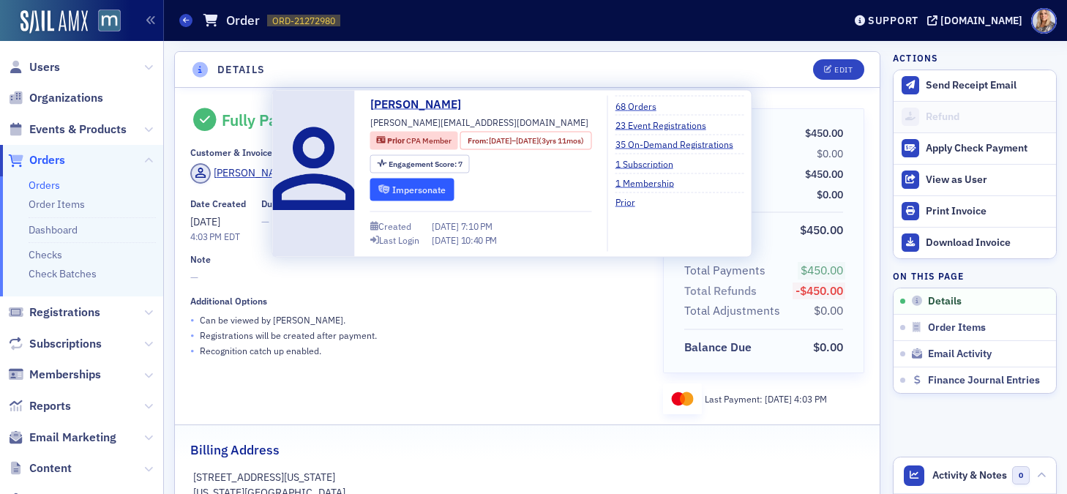
click at [442, 190] on button "Impersonate" at bounding box center [412, 189] width 84 height 23
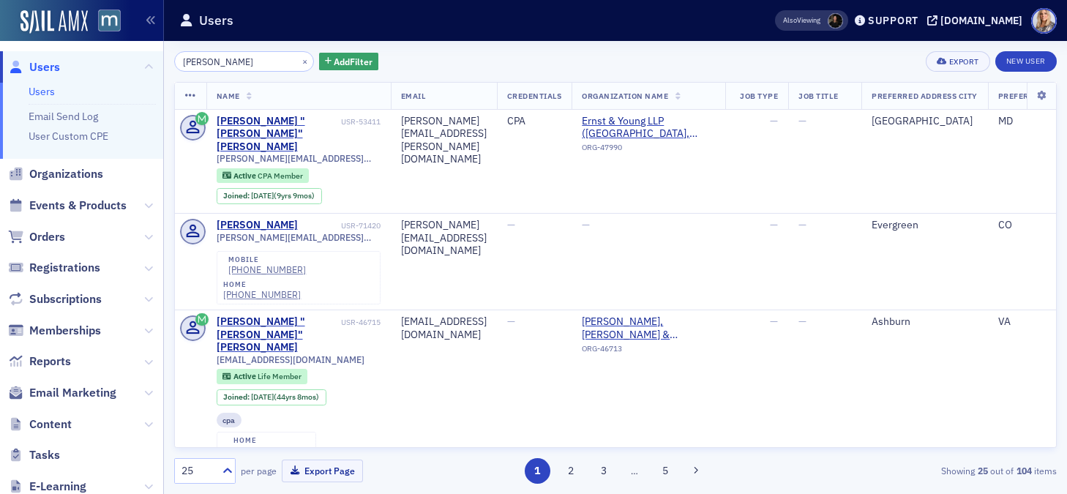
scroll to position [885, 0]
